Goal: Navigation & Orientation: Find specific page/section

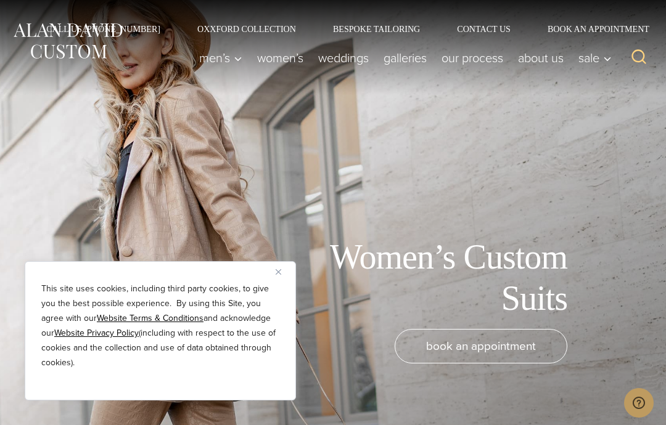
click at [277, 276] on button "Close" at bounding box center [283, 271] width 15 height 15
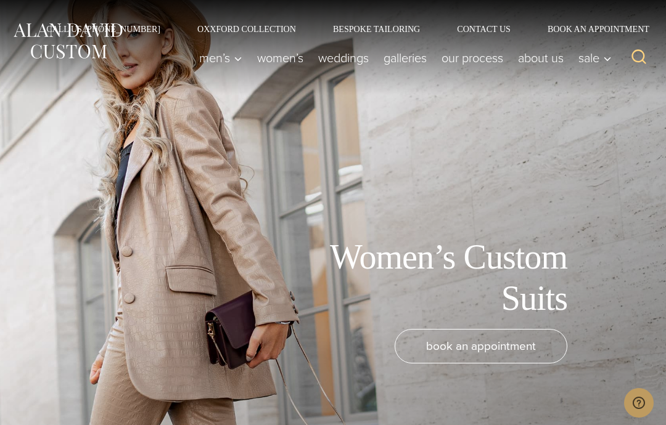
click at [392, 27] on link "Bespoke Tailoring" at bounding box center [376, 29] width 124 height 9
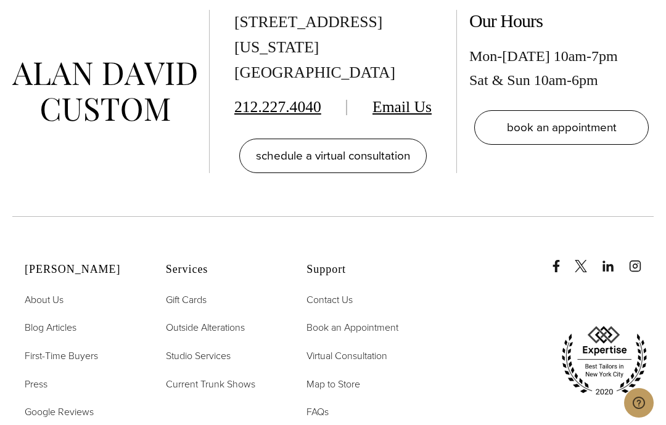
scroll to position [4434, 0]
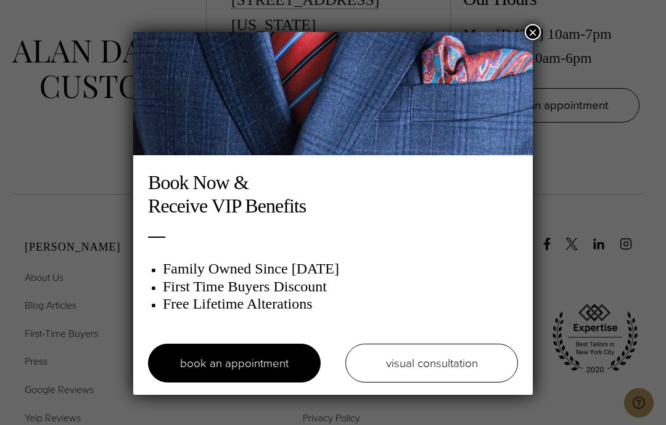
click at [532, 36] on button "×" at bounding box center [533, 32] width 16 height 16
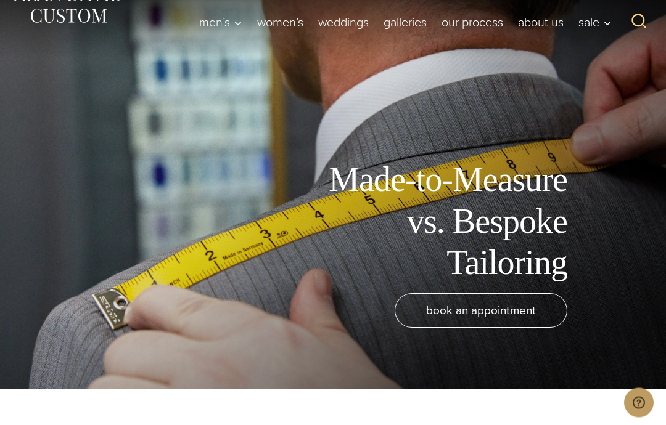
scroll to position [0, 0]
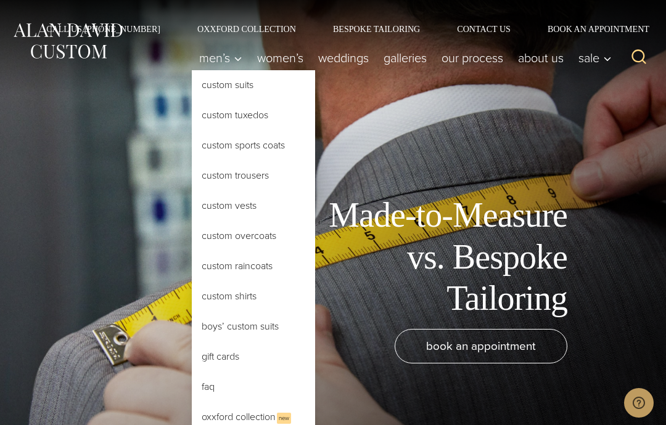
click at [255, 177] on link "Custom Trousers" at bounding box center [253, 176] width 123 height 30
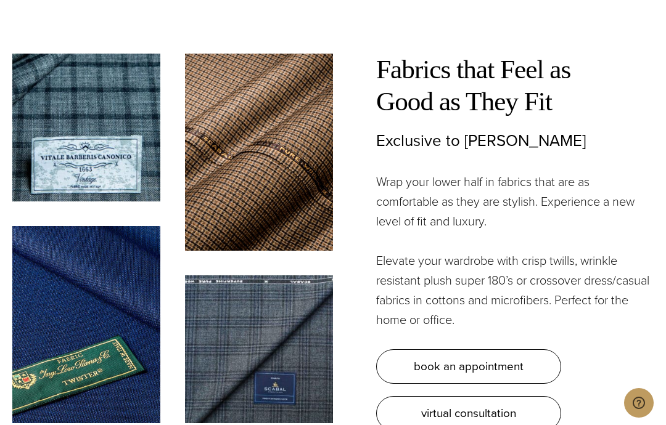
scroll to position [3201, 0]
